Goal: Task Accomplishment & Management: Complete application form

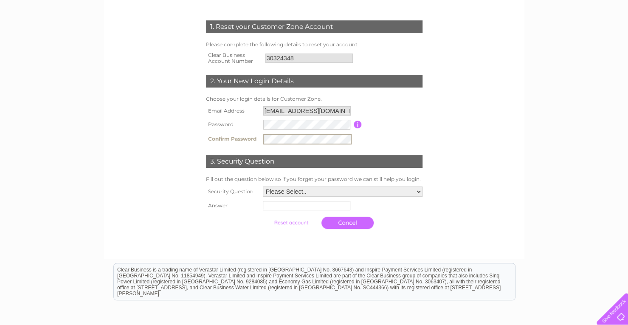
scroll to position [111, 0]
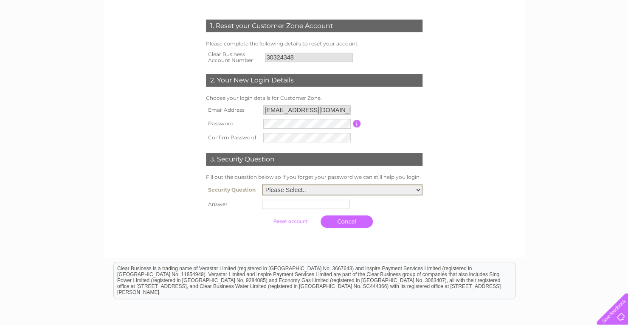
click at [420, 193] on select "Please Select.. In what town or city was your first job? In what town or city d…" at bounding box center [342, 189] width 161 height 11
select select "4"
click at [262, 185] on select "Please Select.. In what town or city was your first job? In what town or city d…" at bounding box center [342, 189] width 161 height 11
click at [302, 205] on input "text" at bounding box center [306, 204] width 88 height 9
click at [264, 203] on input "waterside Street" at bounding box center [307, 204] width 88 height 10
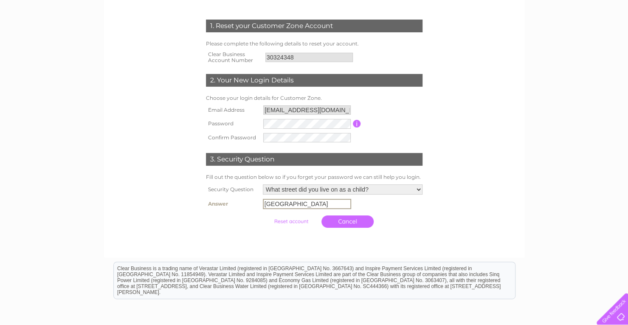
type input "Waterside Street"
click at [297, 220] on input "submit" at bounding box center [291, 221] width 52 height 12
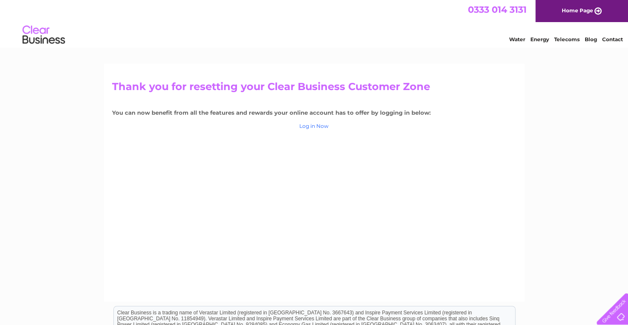
click at [316, 126] on link "Log in Now" at bounding box center [313, 126] width 29 height 6
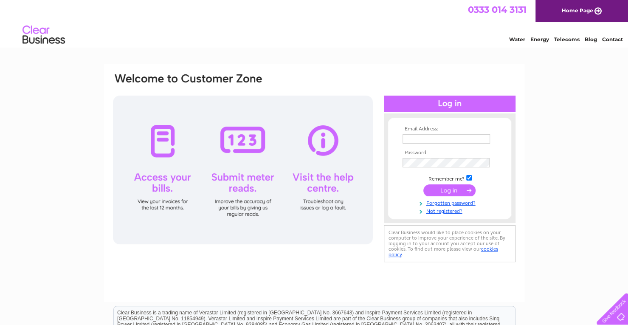
click at [438, 139] on input "text" at bounding box center [447, 138] width 88 height 9
type input "[EMAIL_ADDRESS][DOMAIN_NAME]"
click at [449, 191] on input "submit" at bounding box center [450, 190] width 52 height 12
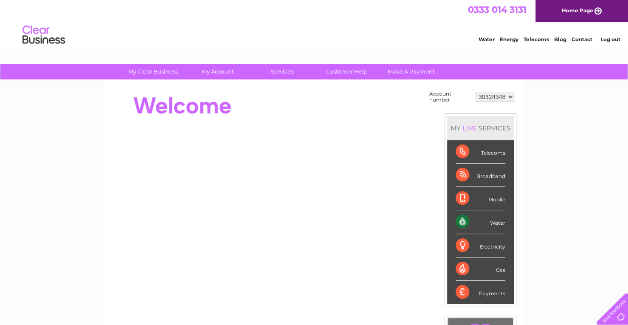
click at [610, 38] on link "Log out" at bounding box center [610, 39] width 20 height 6
